Goal: Task Accomplishment & Management: Manage account settings

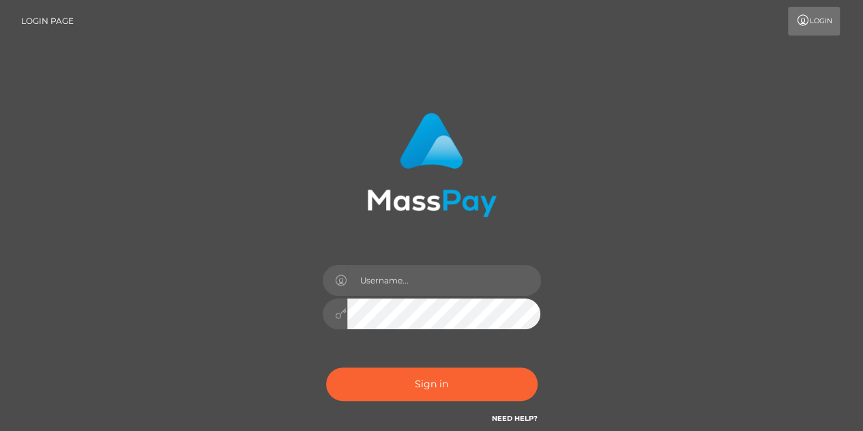
click at [385, 276] on input "text" at bounding box center [444, 280] width 194 height 31
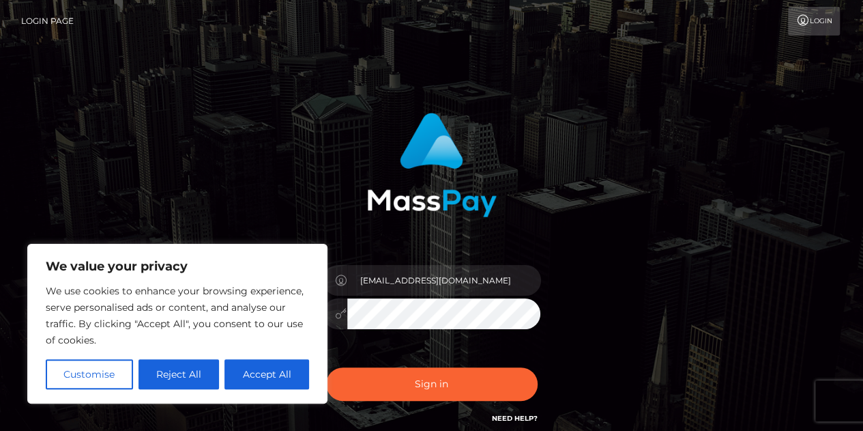
type input "leahmarks119@gmail.com"
click at [90, 370] on button "Customise" at bounding box center [89, 374] width 87 height 30
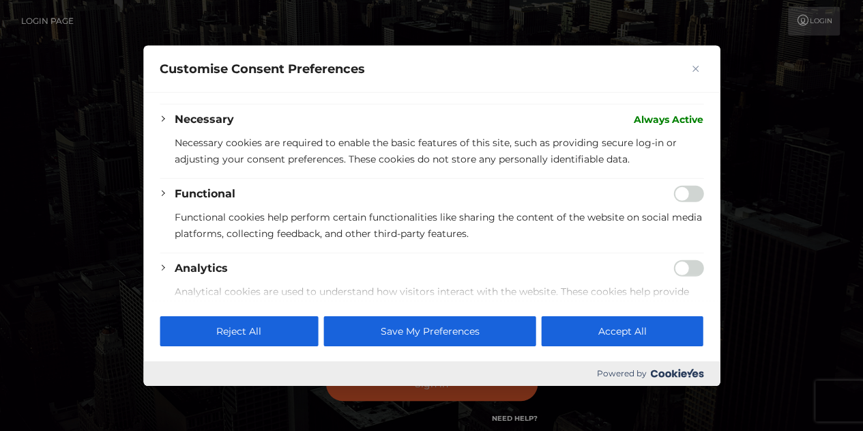
scroll to position [87, 0]
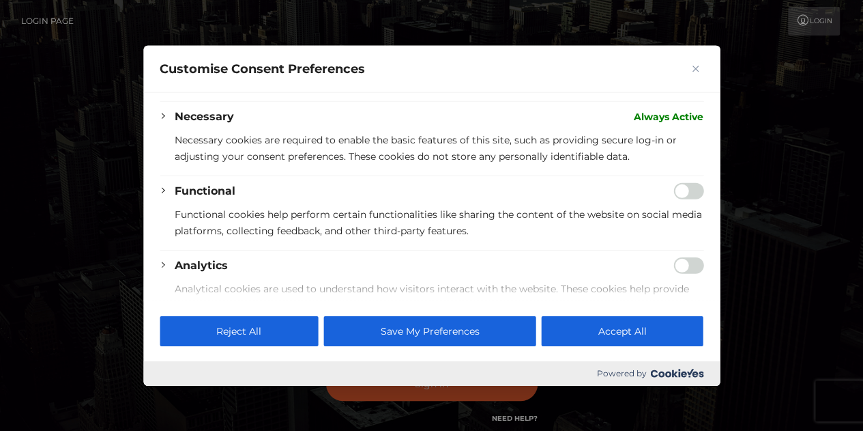
click at [674, 188] on input "Enable Functional" at bounding box center [689, 190] width 30 height 16
checkbox input "true"
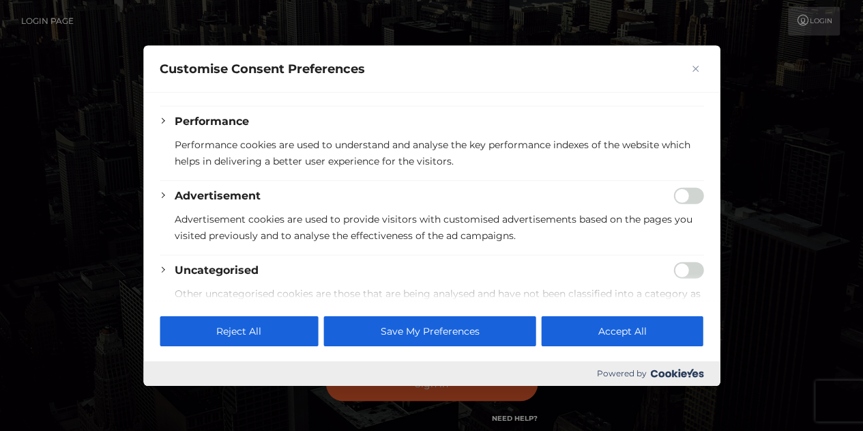
scroll to position [338, 0]
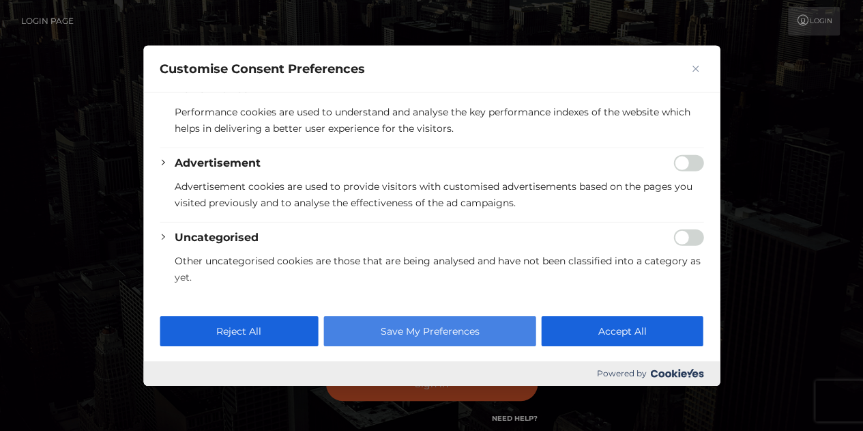
click at [371, 337] on button "Save My Preferences" at bounding box center [429, 331] width 212 height 30
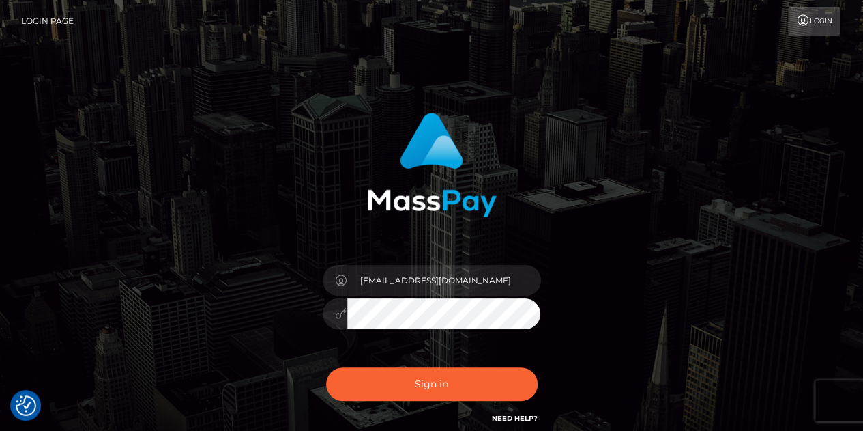
click at [326, 367] on button "Sign in" at bounding box center [432, 383] width 212 height 33
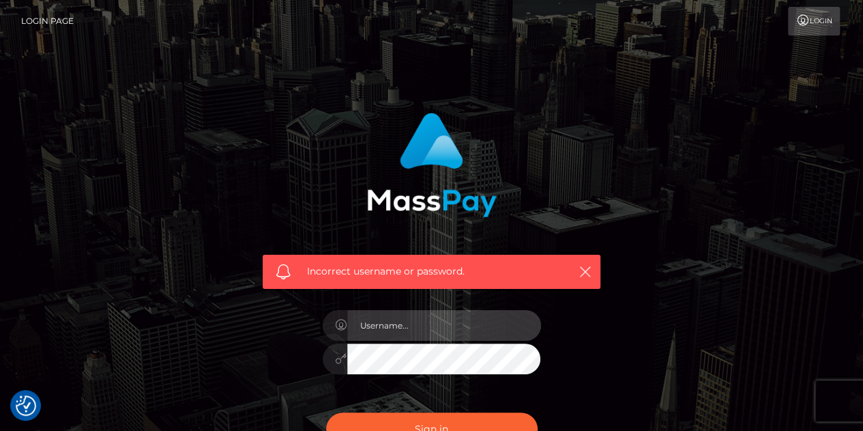
drag, startPoint x: 0, startPoint y: 0, endPoint x: 431, endPoint y: 326, distance: 540.3
click at [431, 326] on input "text" at bounding box center [444, 325] width 194 height 31
type input "[EMAIL_ADDRESS][DOMAIN_NAME]"
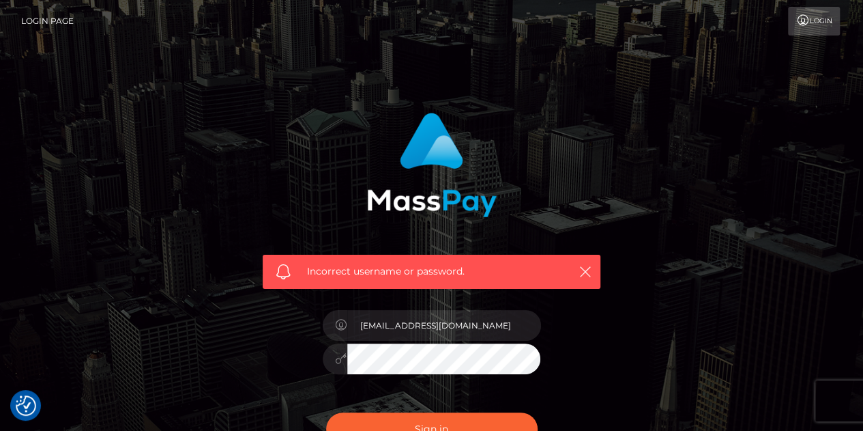
click at [326, 412] on button "Sign in" at bounding box center [432, 428] width 212 height 33
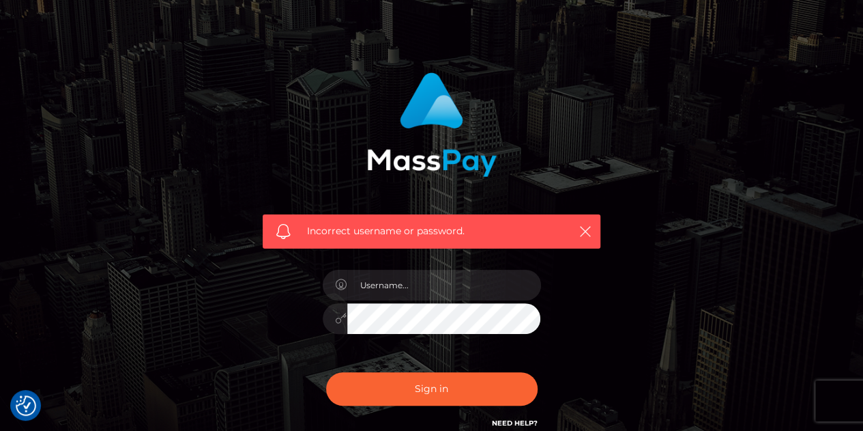
scroll to position [41, 0]
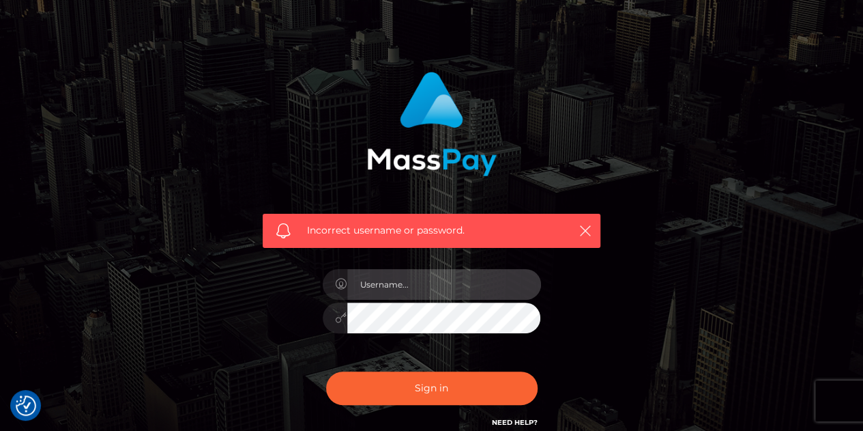
click at [387, 287] on input "text" at bounding box center [444, 284] width 194 height 31
type input "[EMAIL_ADDRESS][DOMAIN_NAME]"
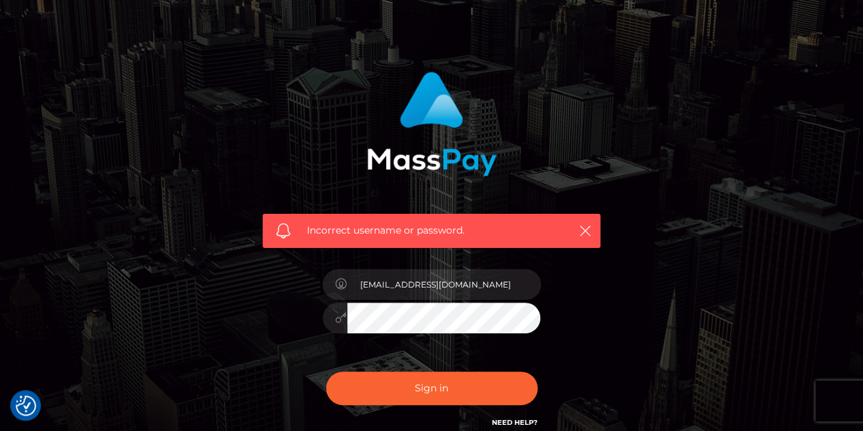
click at [326, 371] on button "Sign in" at bounding box center [432, 387] width 212 height 33
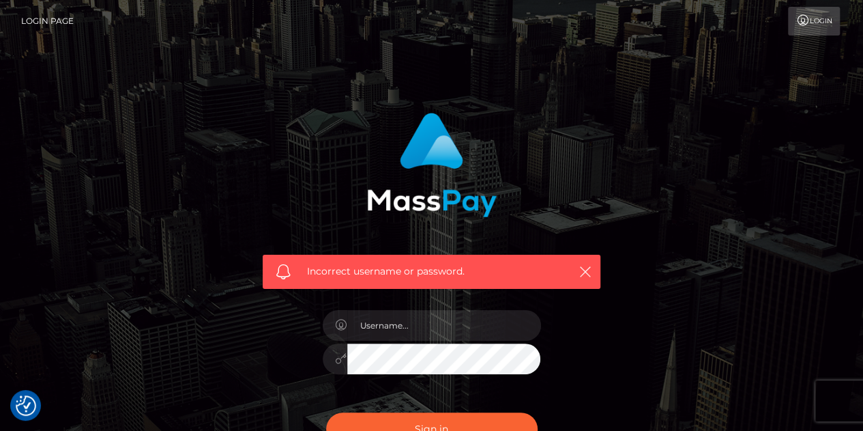
click at [818, 14] on link "Login" at bounding box center [814, 21] width 52 height 29
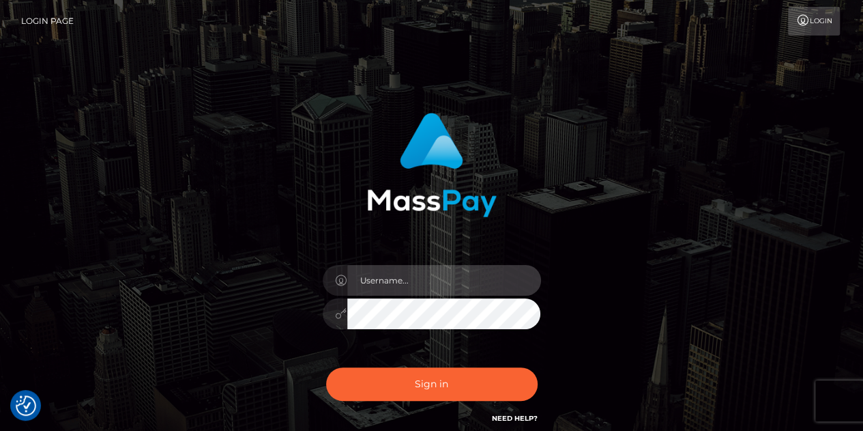
click at [450, 270] on input "text" at bounding box center [444, 280] width 194 height 31
type input "[EMAIL_ADDRESS][DOMAIN_NAME]"
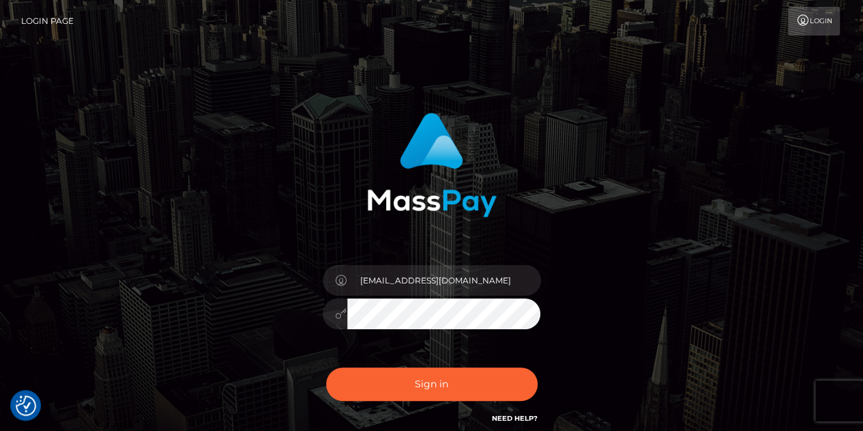
click at [326, 367] on button "Sign in" at bounding box center [432, 383] width 212 height 33
